Goal: Find specific page/section: Find specific page/section

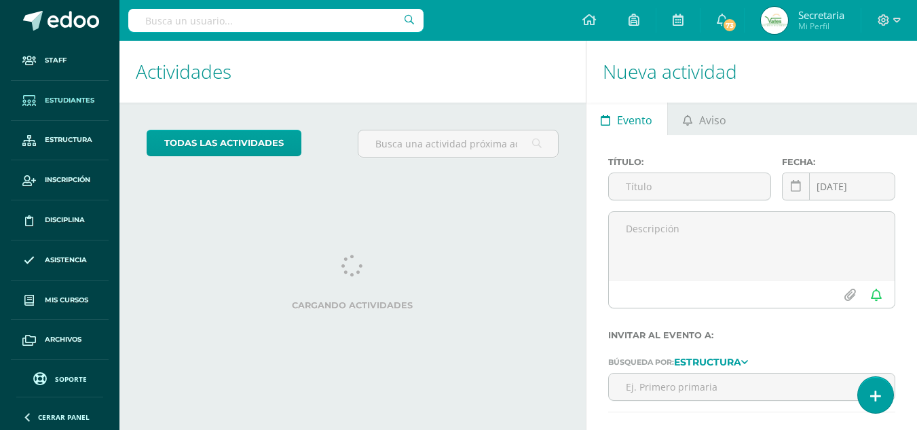
click at [47, 98] on span "Estudiantes" at bounding box center [70, 100] width 50 height 11
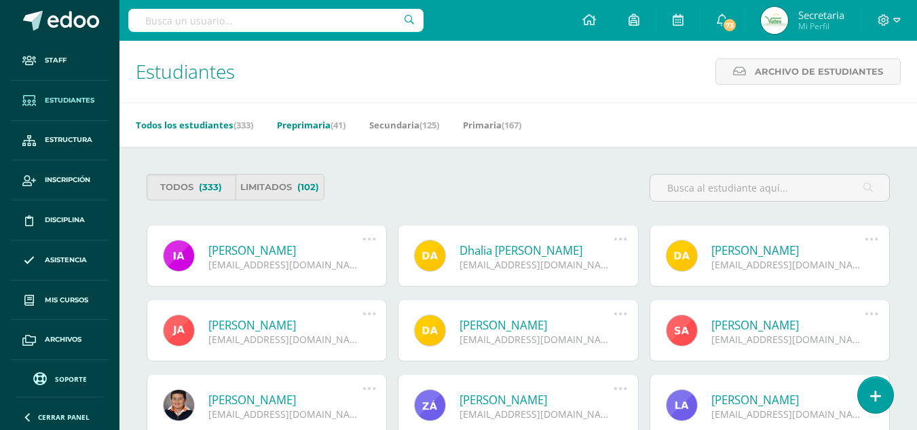
click at [310, 124] on link "Preprimaria (41)" at bounding box center [311, 125] width 69 height 22
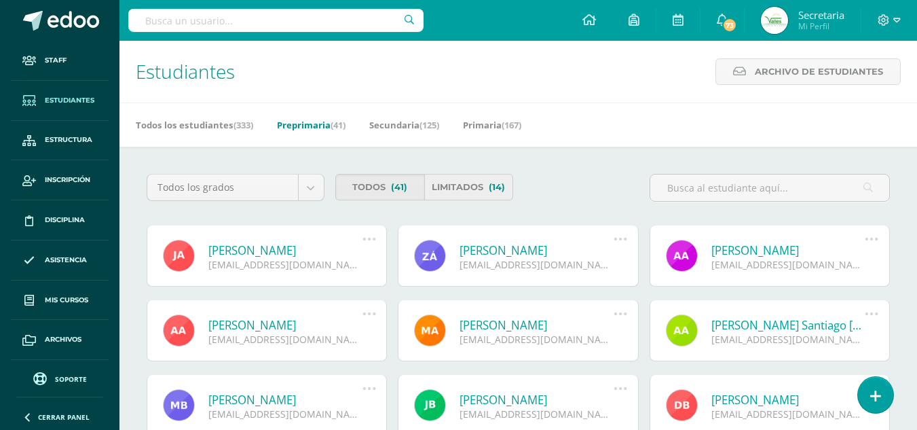
click at [451, 184] on link "Limitados (14)" at bounding box center [468, 187] width 89 height 26
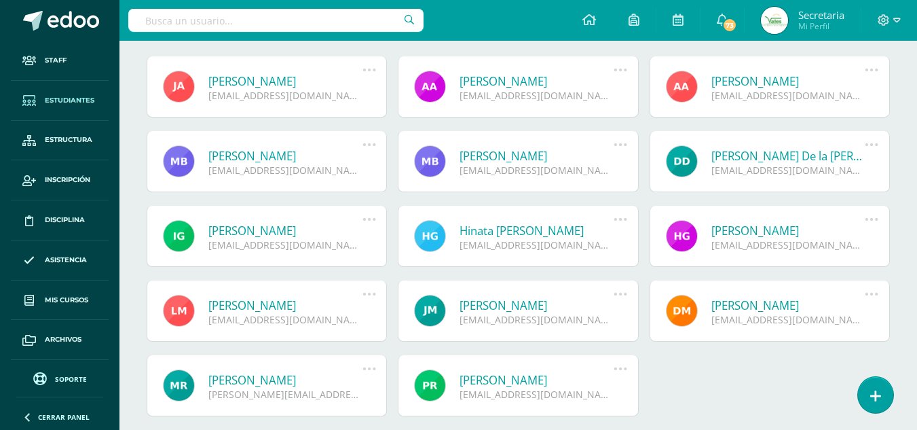
scroll to position [170, 0]
drag, startPoint x: 484, startPoint y: 249, endPoint x: 390, endPoint y: 278, distance: 98.6
click at [390, 278] on div "[PERSON_NAME] [EMAIL_ADDRESS][DOMAIN_NAME] Deshabilitar usuario Reenviar Invita…" at bounding box center [266, 242] width 251 height 75
